Goal: Find specific page/section: Find specific page/section

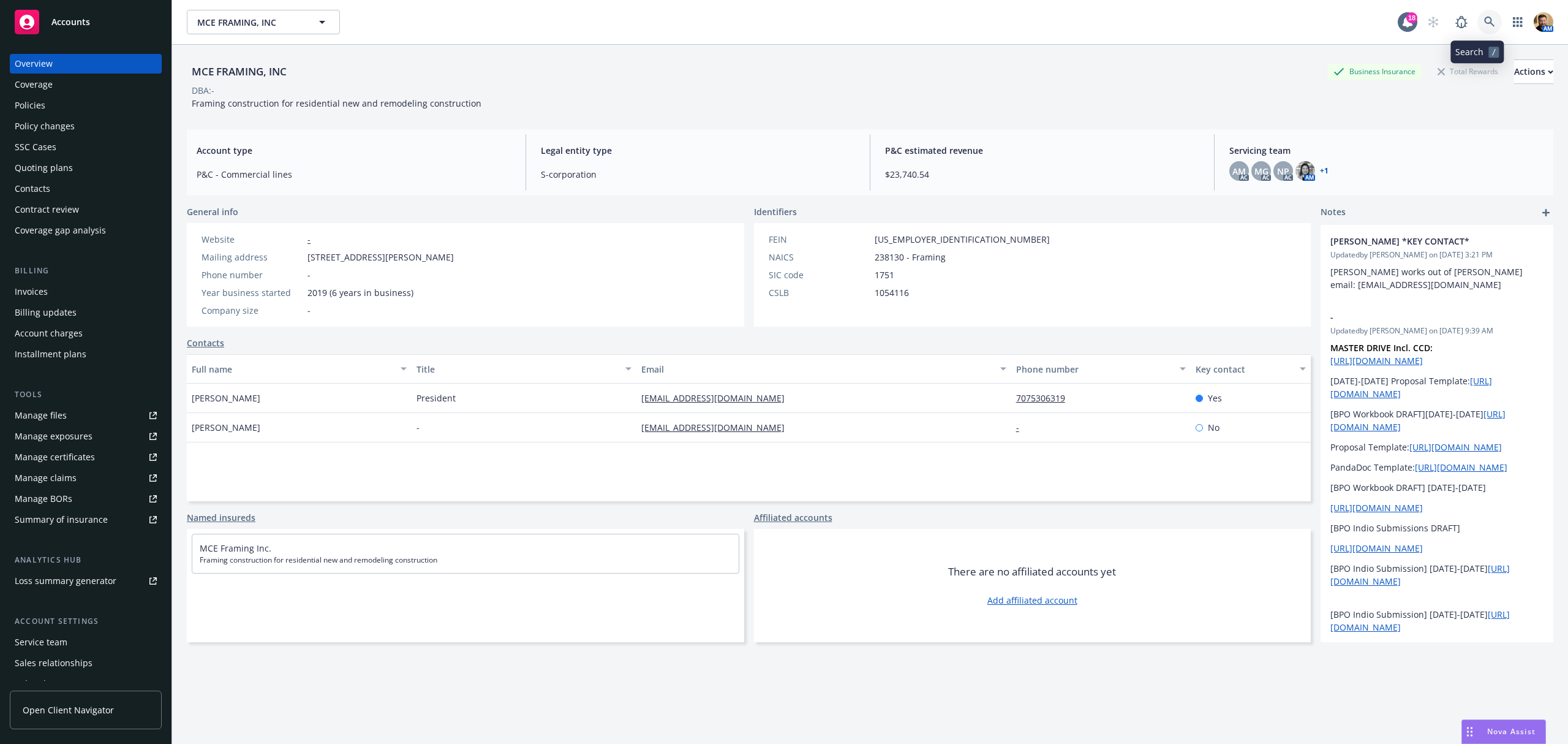
click at [1484, 18] on icon at bounding box center [1489, 22] width 11 height 11
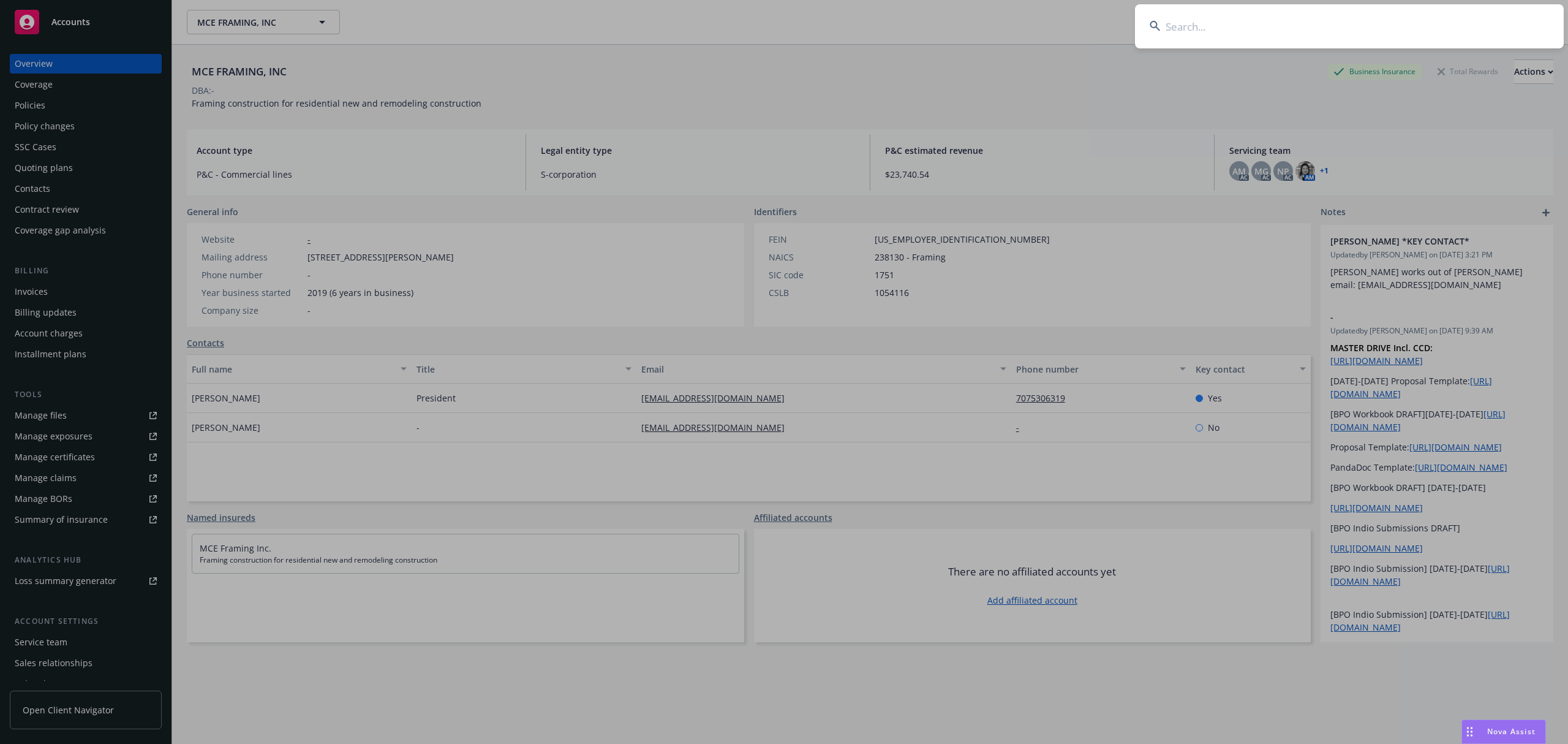
click at [1393, 27] on input at bounding box center [1350, 26] width 429 height 44
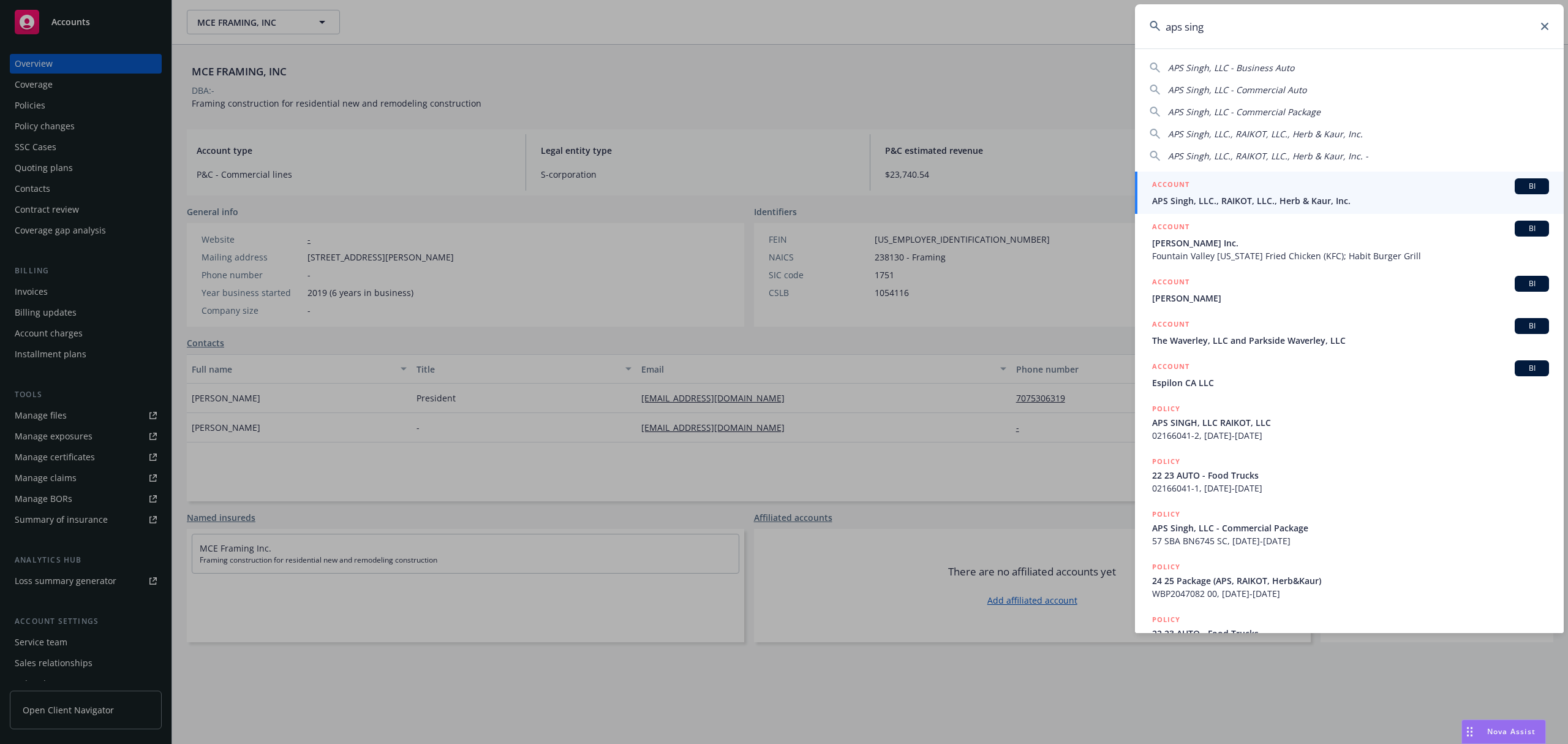
type input "aps sing"
click at [1213, 187] on div "ACCOUNT BI" at bounding box center [1350, 186] width 397 height 16
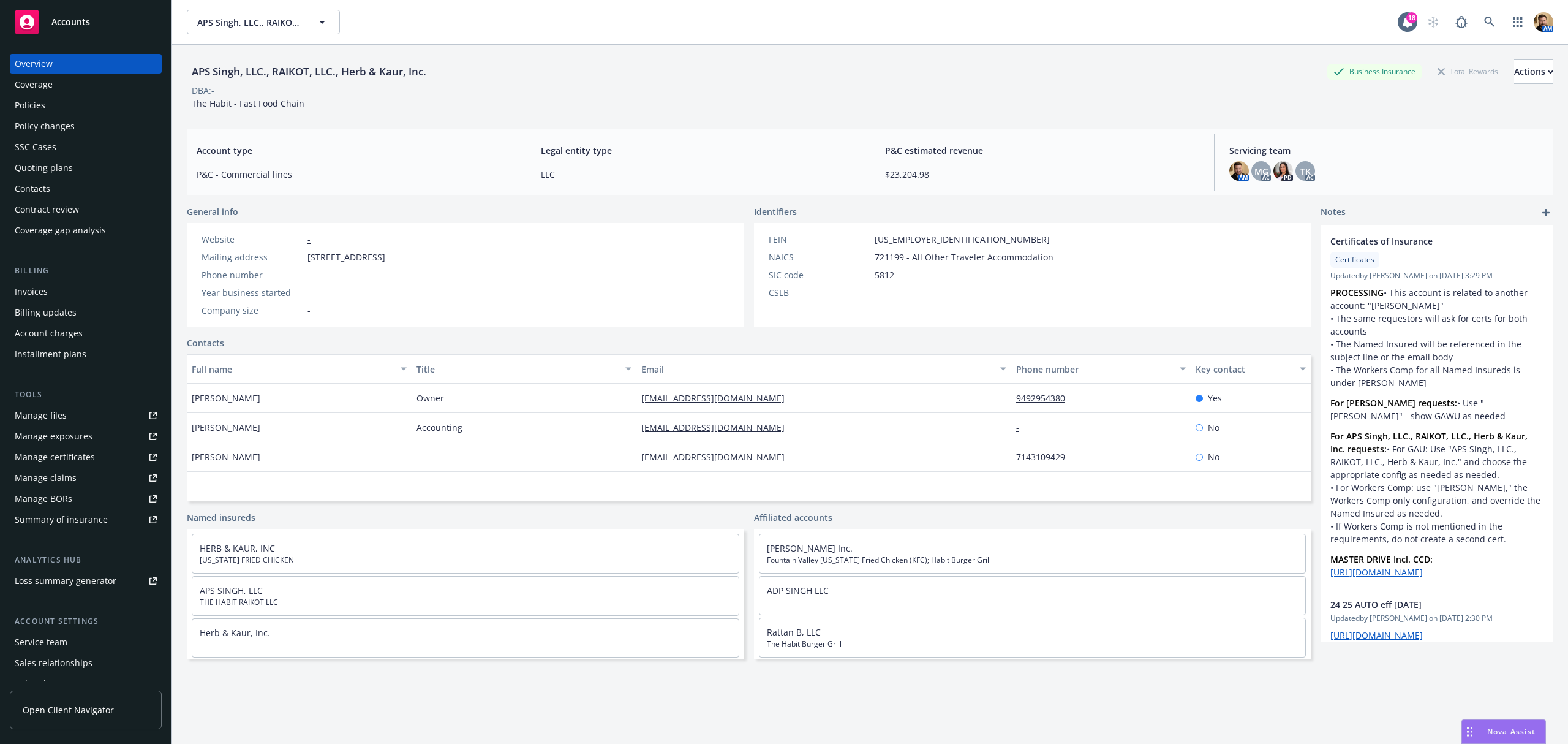
click at [32, 94] on div "Coverage" at bounding box center [33, 85] width 38 height 20
